Goal: Transaction & Acquisition: Subscribe to service/newsletter

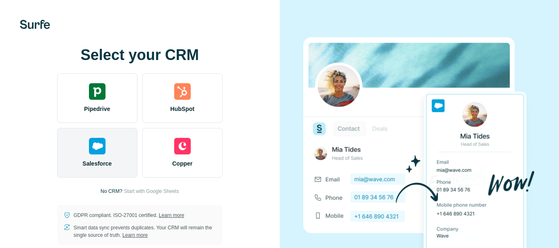
click at [92, 146] on div at bounding box center [97, 146] width 17 height 17
click at [110, 141] on div "Salesforce" at bounding box center [97, 153] width 80 height 50
click at [98, 146] on img at bounding box center [97, 146] width 17 height 17
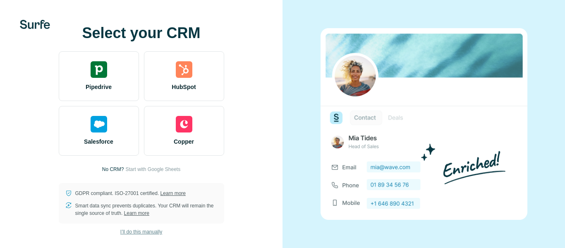
click at [133, 232] on span "I’ll do this manually" at bounding box center [141, 231] width 42 height 7
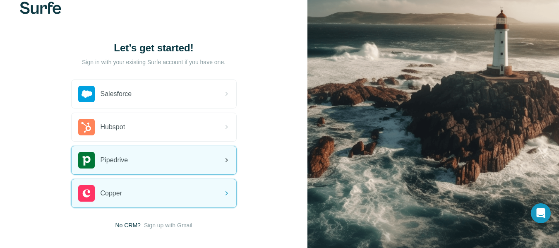
scroll to position [18, 0]
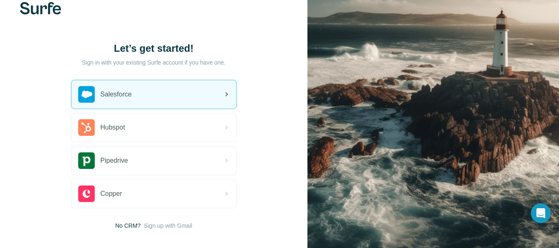
click at [192, 93] on div "Salesforce" at bounding box center [154, 94] width 165 height 28
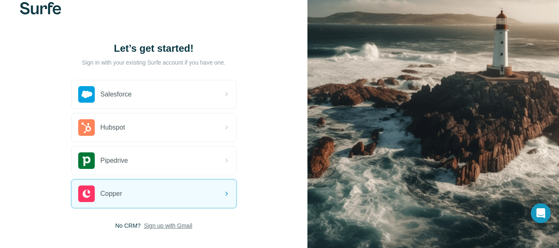
click at [175, 226] on span "Sign up with Gmail" at bounding box center [168, 225] width 48 height 8
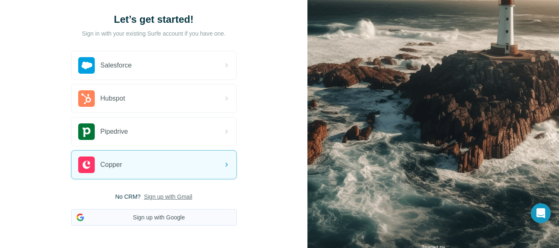
scroll to position [84, 0]
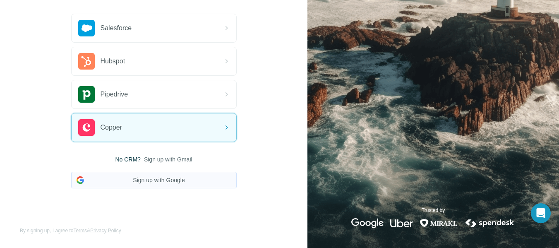
click at [160, 177] on button "Sign up with Google" at bounding box center [153, 180] width 165 height 17
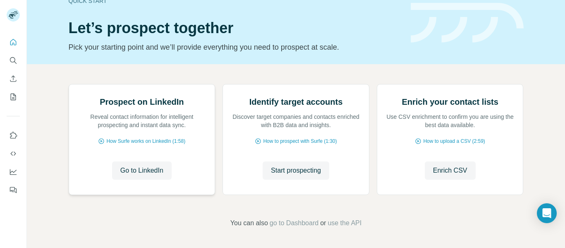
scroll to position [100, 0]
click at [150, 170] on span "Go to LinkedIn" at bounding box center [141, 170] width 43 height 10
